Goal: Check status: Check status

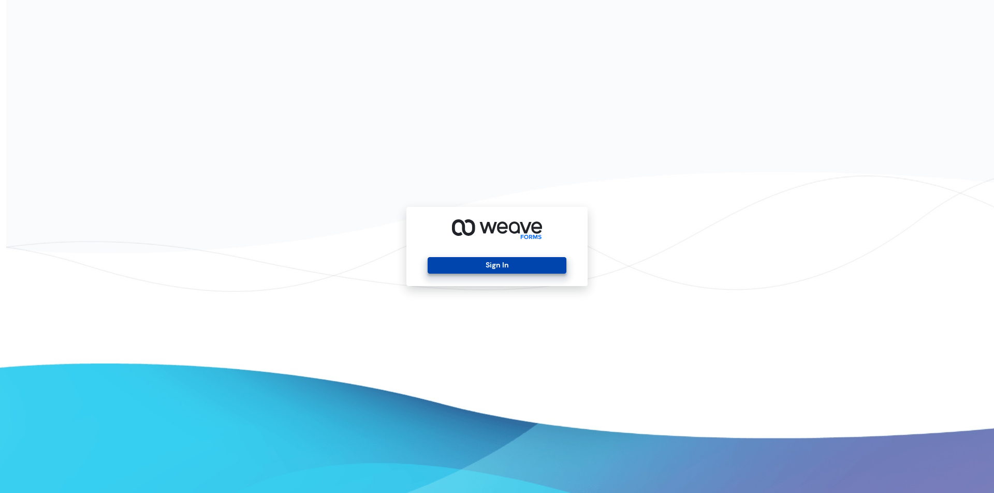
click at [459, 266] on button "Sign In" at bounding box center [497, 265] width 138 height 17
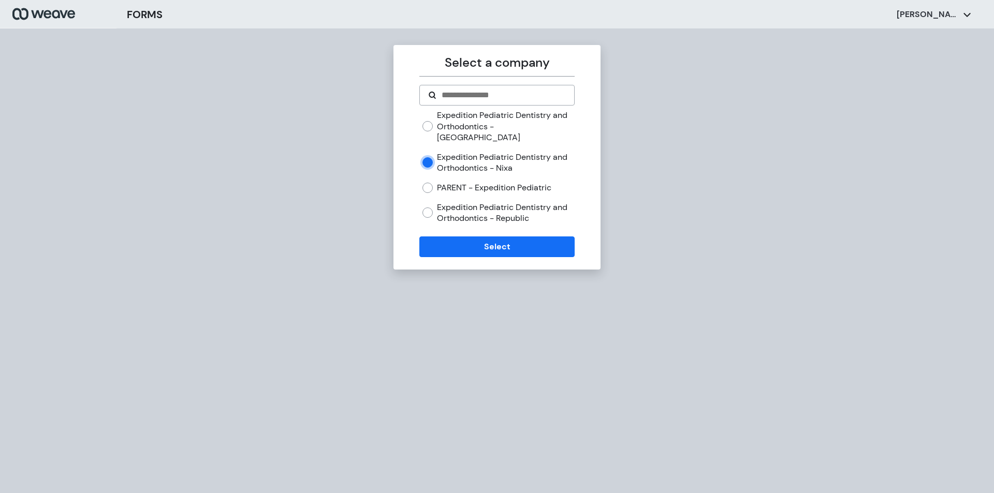
click at [483, 246] on div "Select a company Expedition Pediatric Dentistry and Orthodontics - Springfield …" at bounding box center [496, 157] width 207 height 225
click at [479, 237] on button "Select" at bounding box center [496, 247] width 155 height 21
